Goal: Information Seeking & Learning: Check status

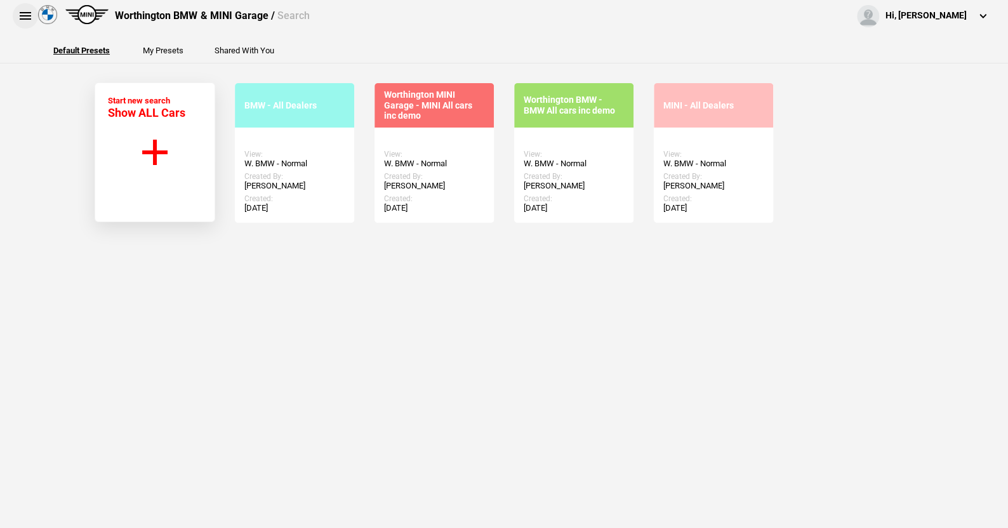
click at [27, 12] on button at bounding box center [25, 15] width 25 height 25
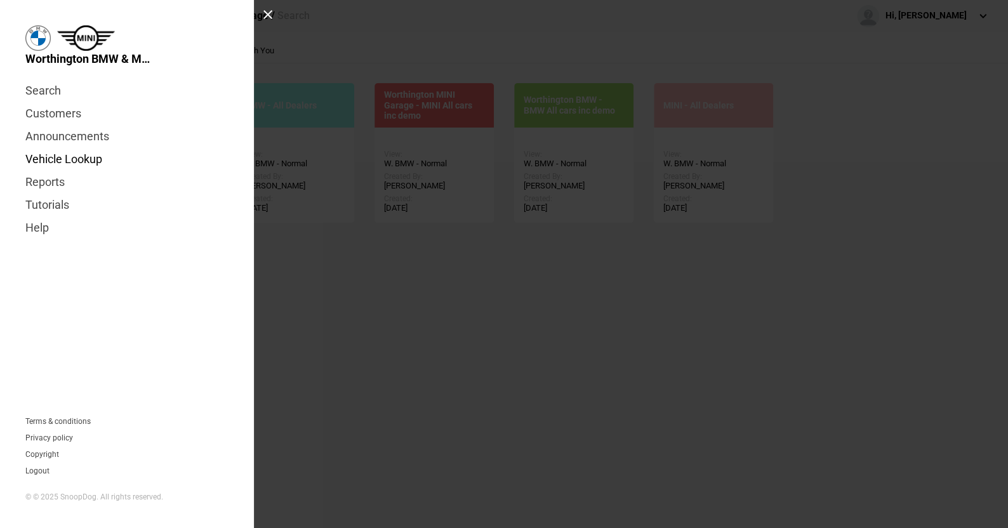
click at [54, 156] on link "Vehicle Lookup" at bounding box center [126, 159] width 203 height 23
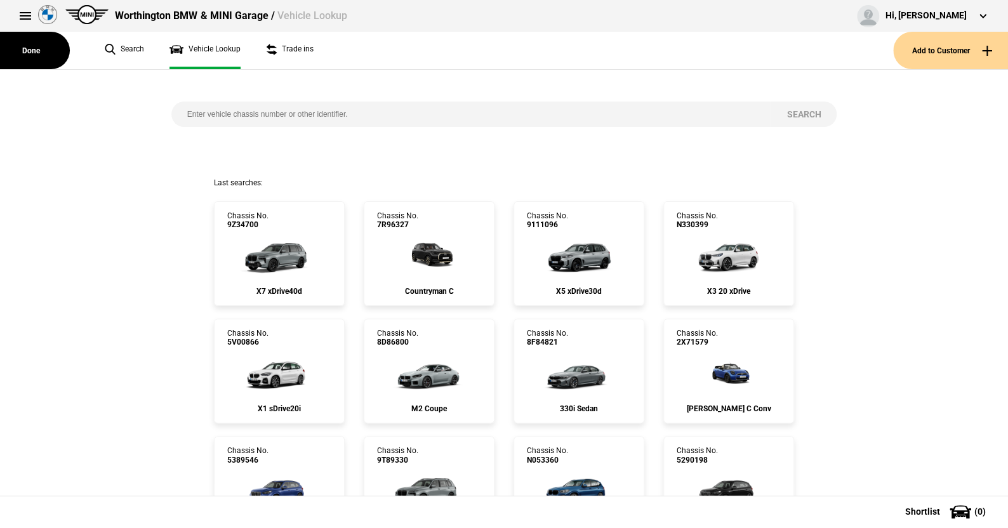
click at [181, 110] on input "search" at bounding box center [471, 114] width 600 height 25
paste input "[US_VEHICLE_IDENTIFICATION_NUMBER]"
type input "[US_VEHICLE_IDENTIFICATION_NUMBER]"
drag, startPoint x: 797, startPoint y: 114, endPoint x: 786, endPoint y: 113, distance: 11.5
click at [797, 114] on button "Search" at bounding box center [803, 114] width 66 height 25
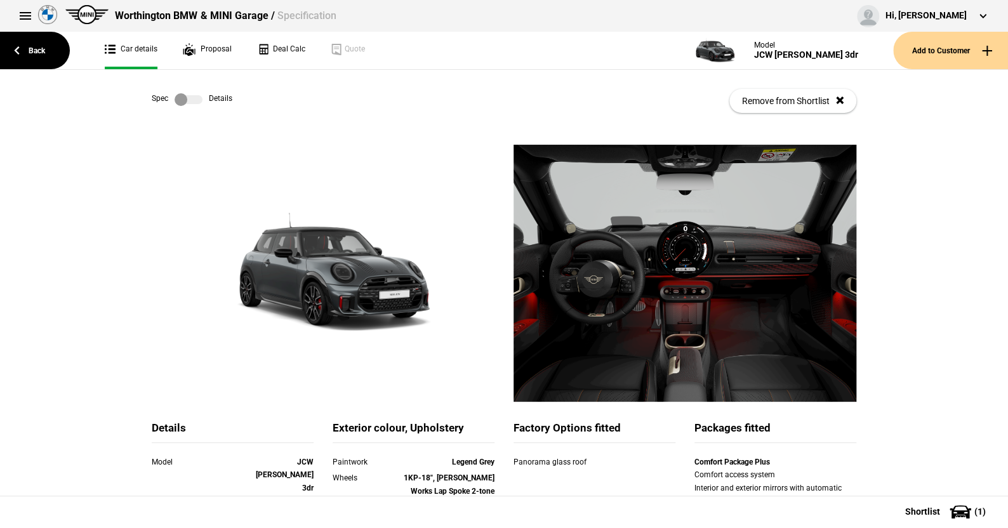
click at [187, 96] on label at bounding box center [189, 99] width 28 height 13
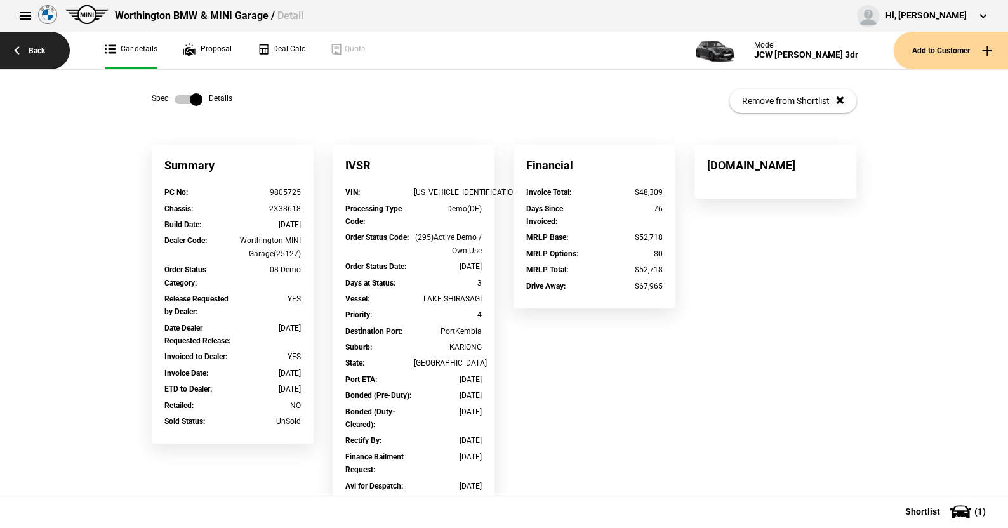
click at [39, 48] on link "Back" at bounding box center [35, 50] width 70 height 37
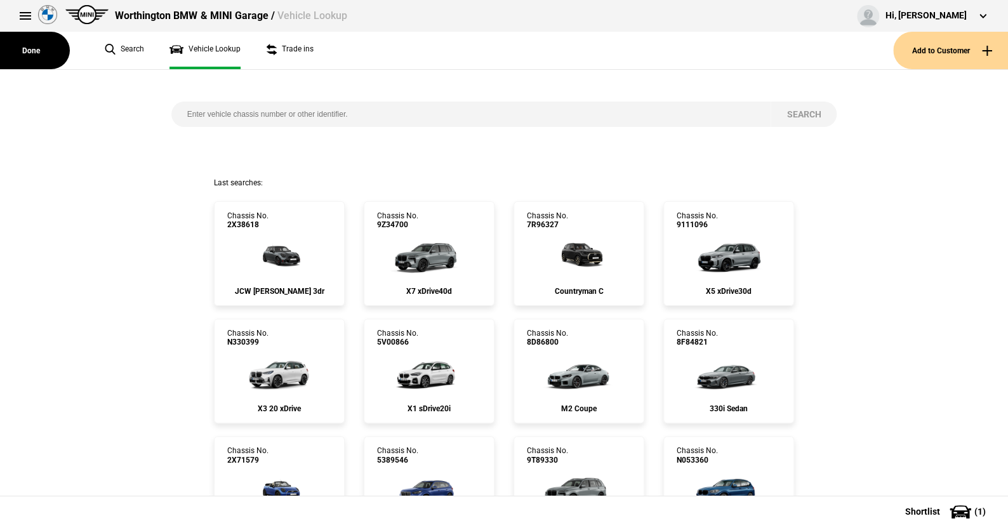
click at [252, 113] on input "search" at bounding box center [471, 114] width 600 height 25
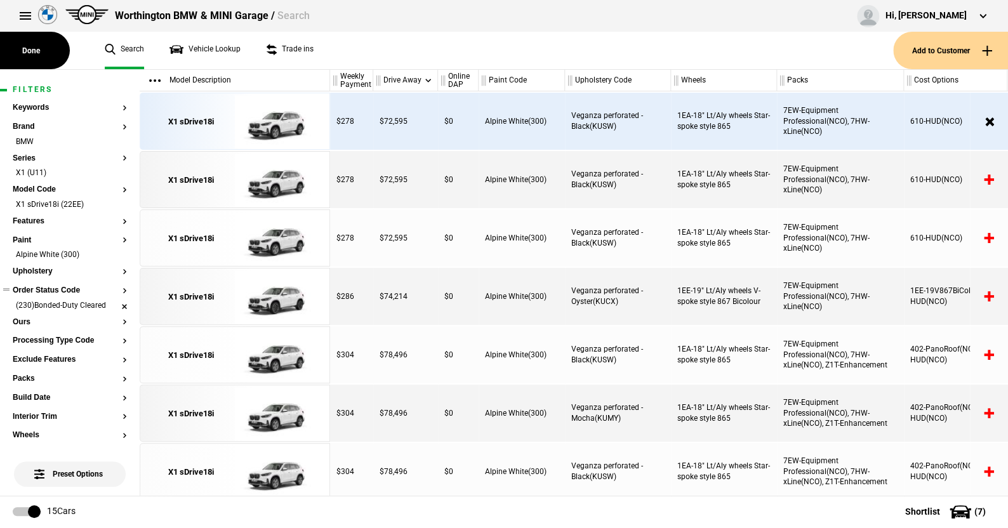
click at [112, 303] on li "(230)Bonded-Duty Cleared" at bounding box center [70, 306] width 114 height 13
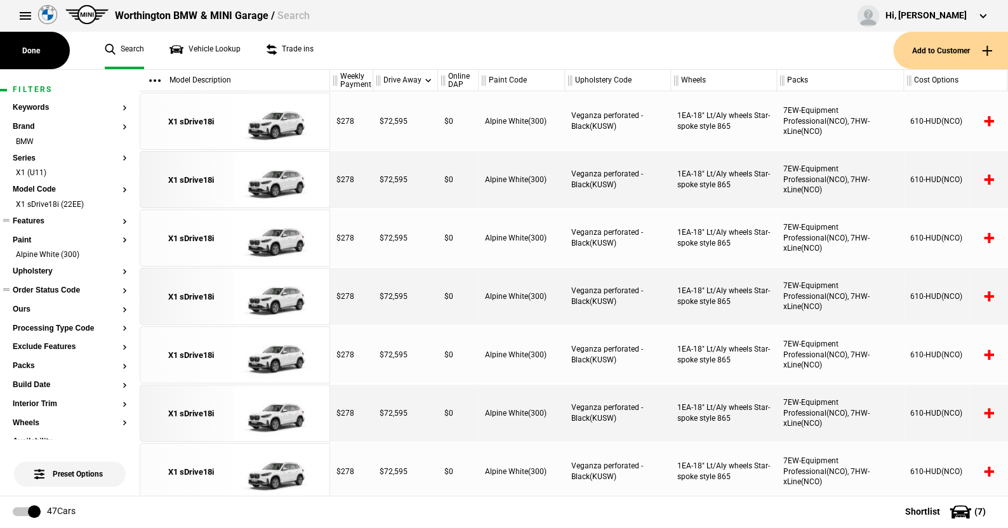
click at [34, 221] on button "Features" at bounding box center [70, 221] width 114 height 9
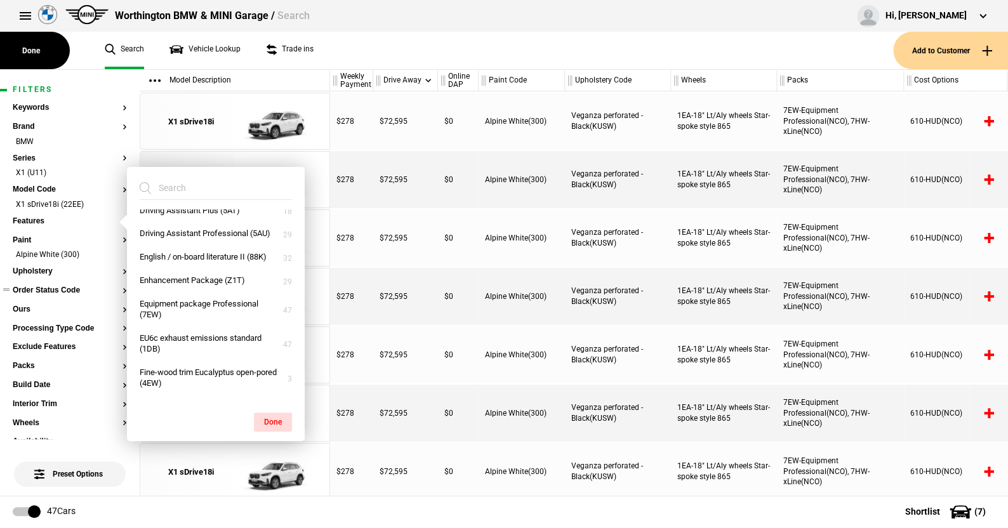
scroll to position [349, 0]
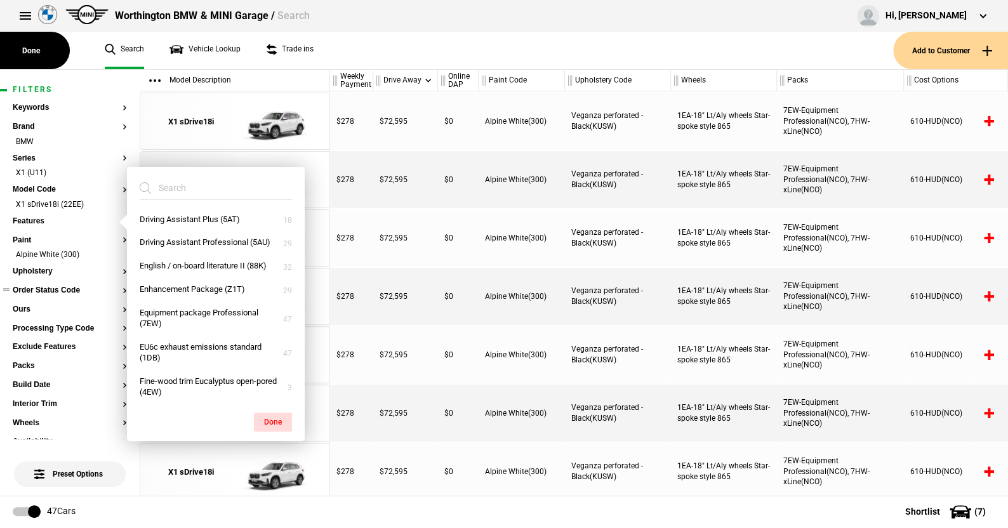
click at [405, 57] on ul "Search Vehicle Lookup Trade ins" at bounding box center [492, 50] width 801 height 37
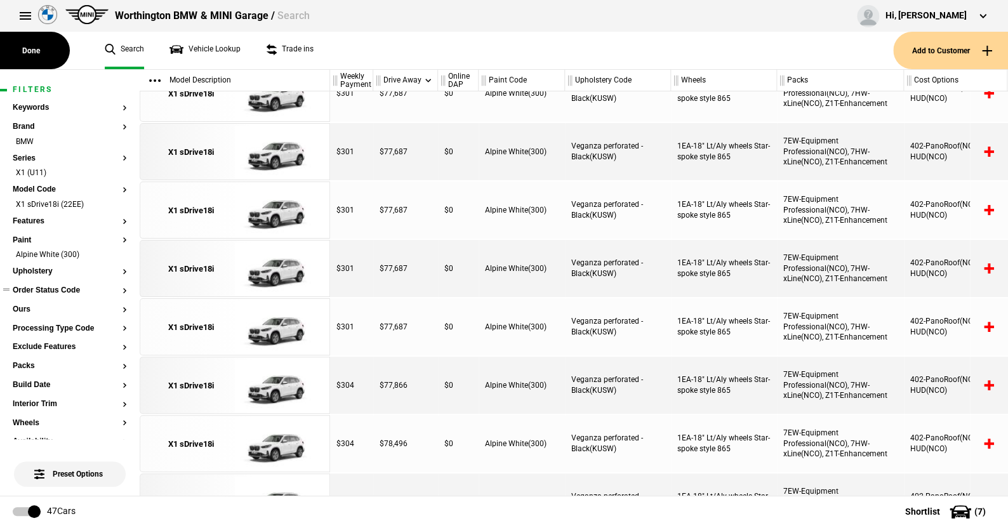
scroll to position [1120, 0]
